Goal: Information Seeking & Learning: Learn about a topic

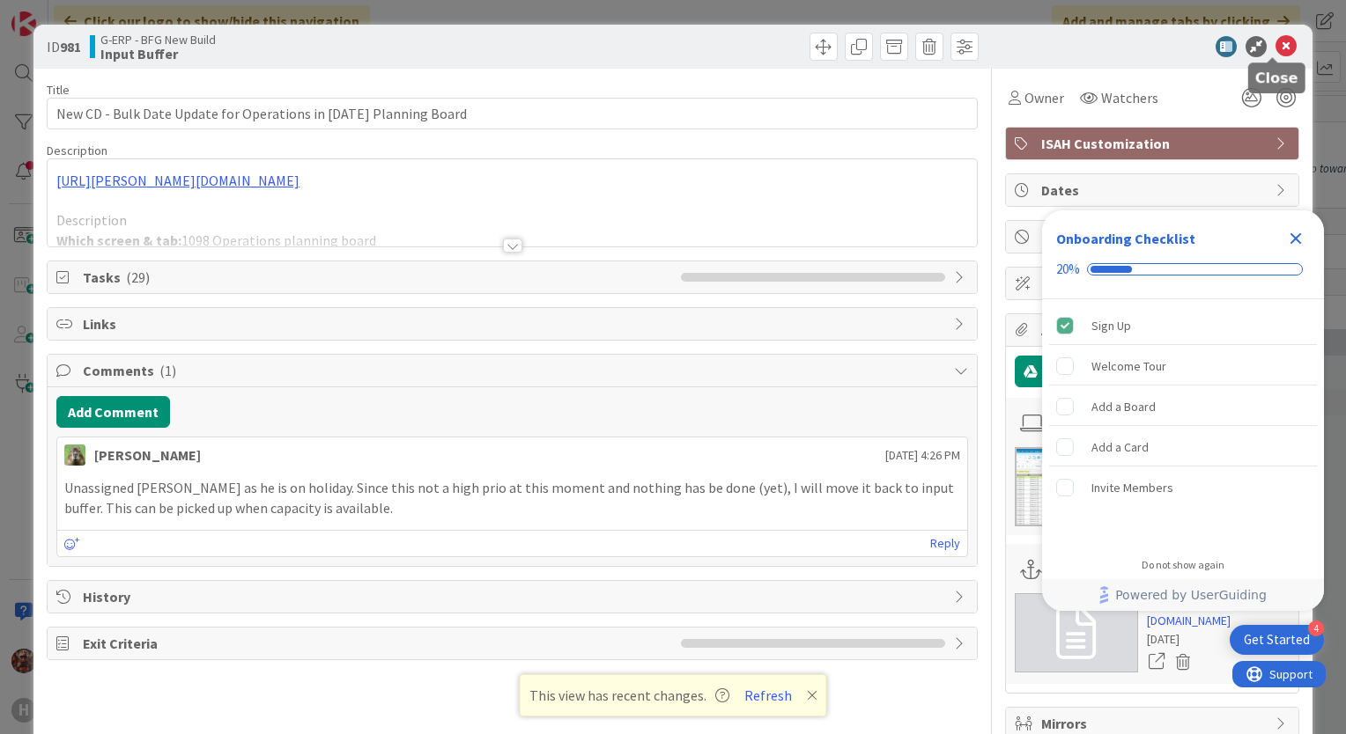
click at [1275, 40] on icon at bounding box center [1285, 46] width 21 height 21
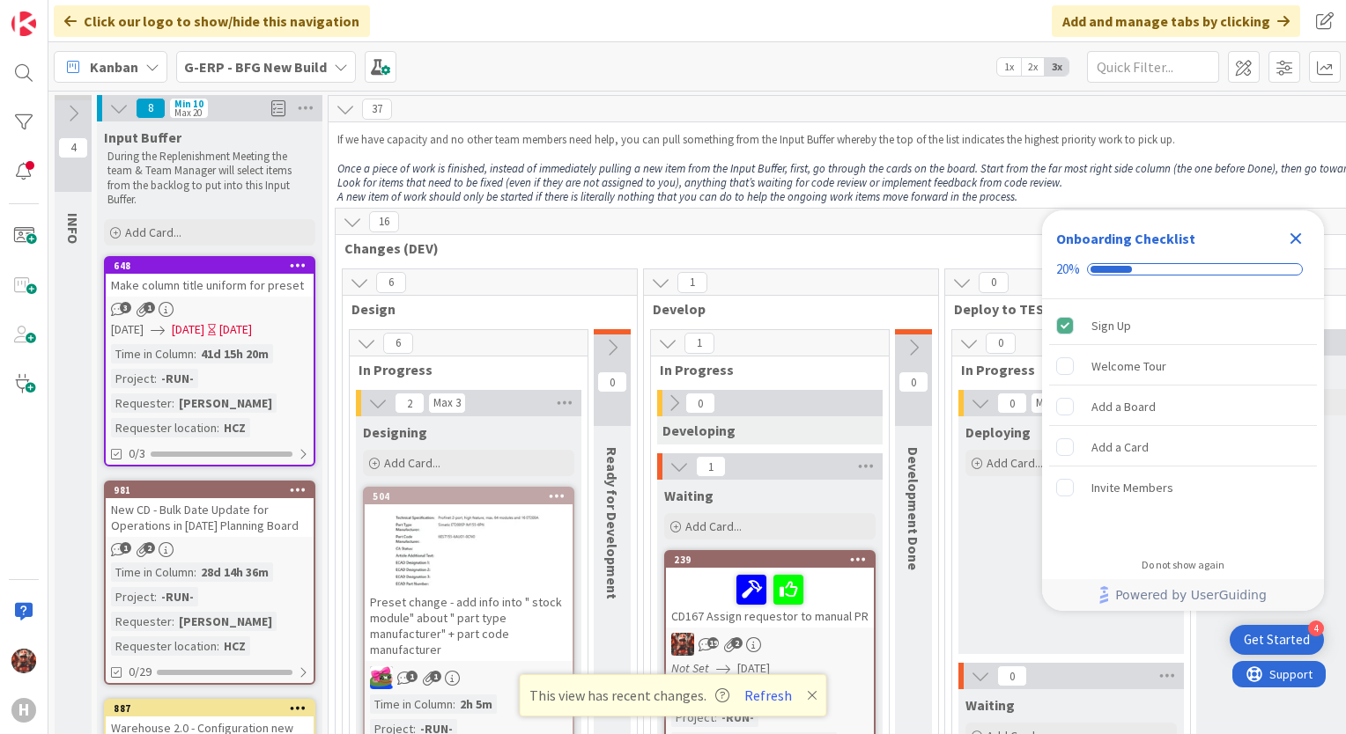
click at [1287, 242] on icon "Close Checklist" at bounding box center [1295, 238] width 21 height 21
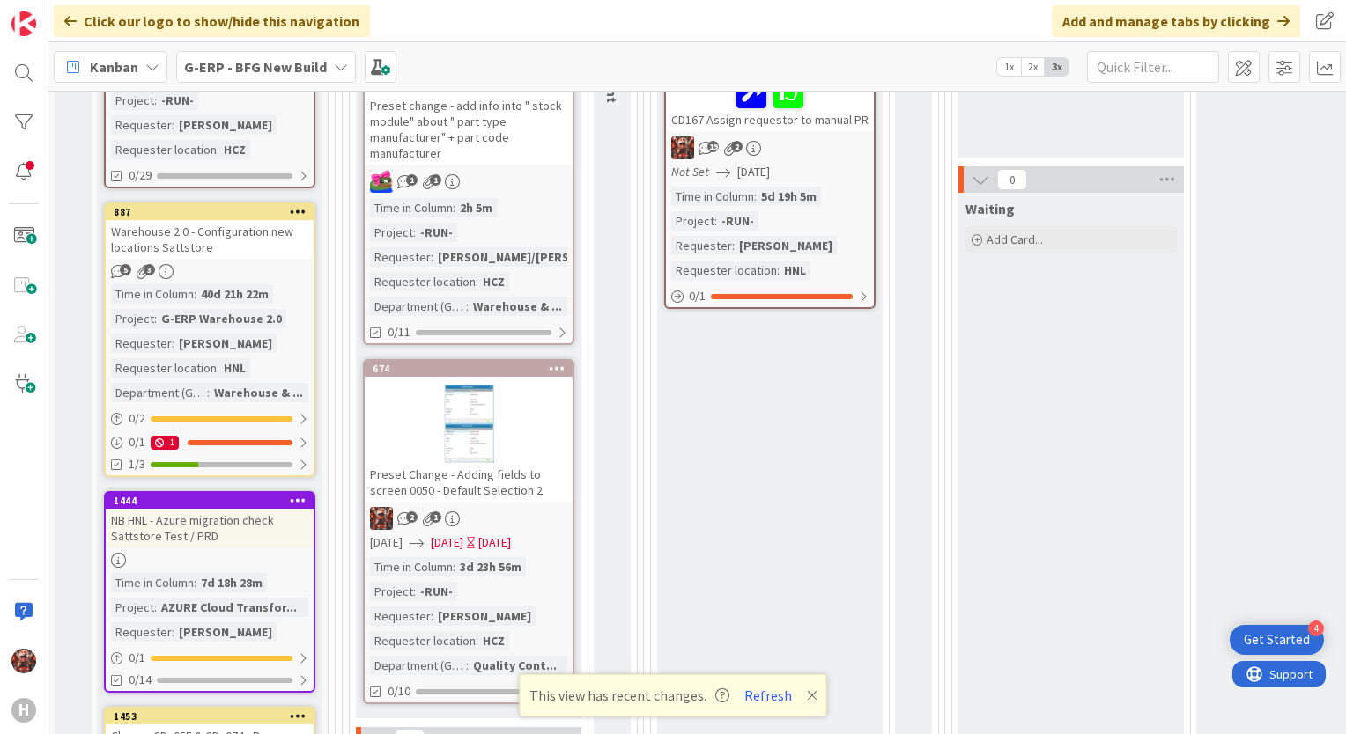
scroll to position [534, 0]
